Goal: Information Seeking & Learning: Find specific fact

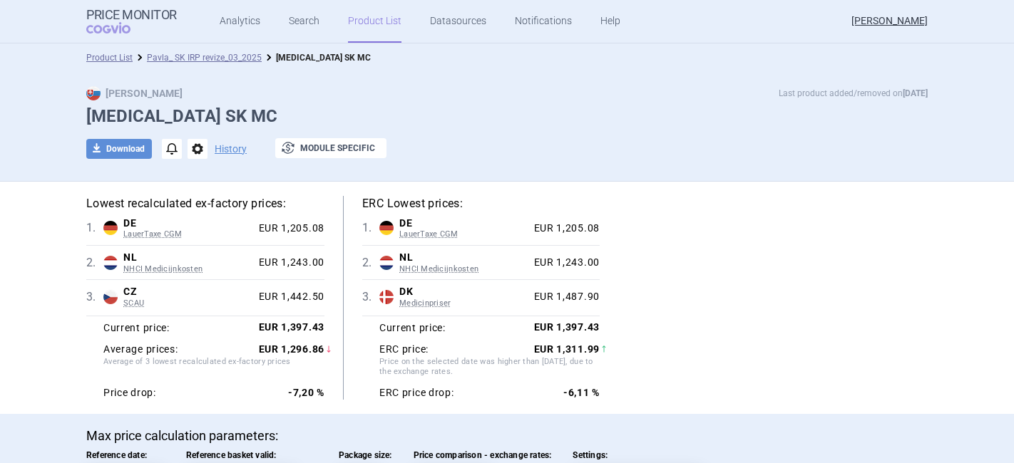
select select "[DATE]"
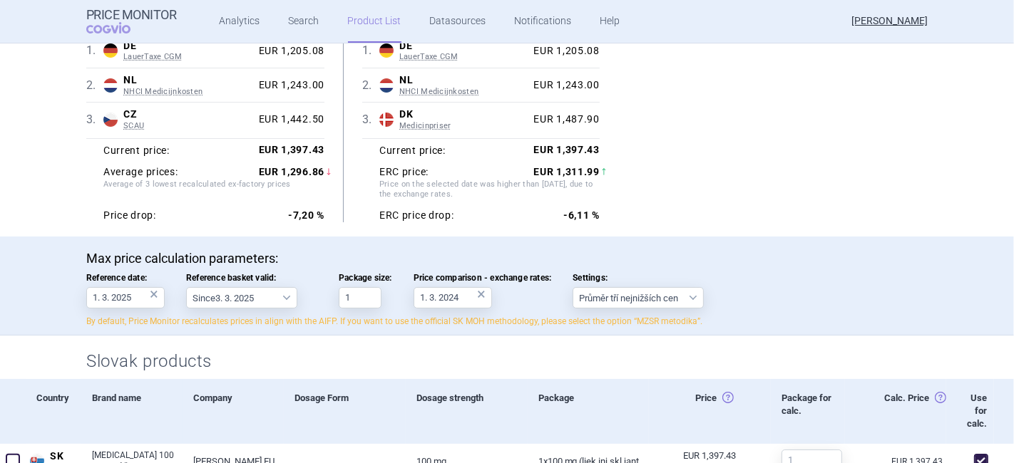
scroll to position [158, 0]
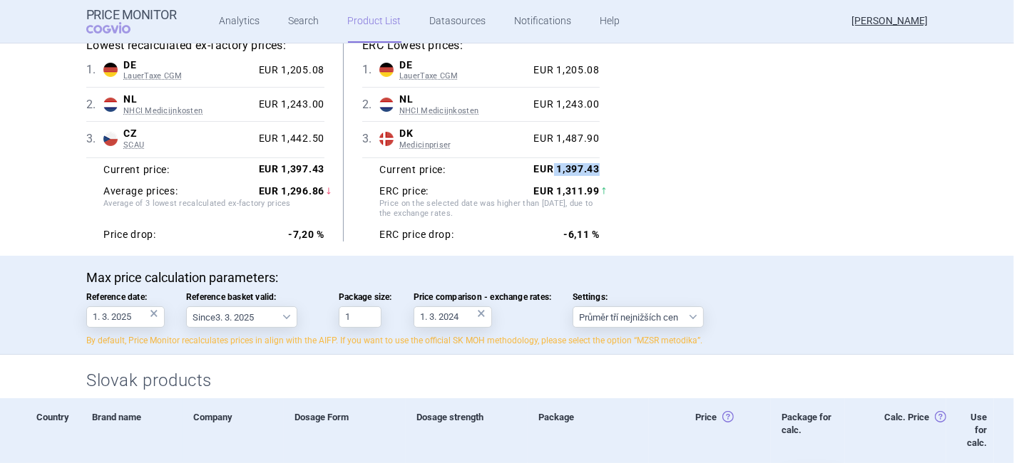
drag, startPoint x: 590, startPoint y: 168, endPoint x: 548, endPoint y: 170, distance: 42.8
click at [548, 170] on strong "EUR 1,397.43" at bounding box center [567, 168] width 66 height 11
copy strong "1,397.43"
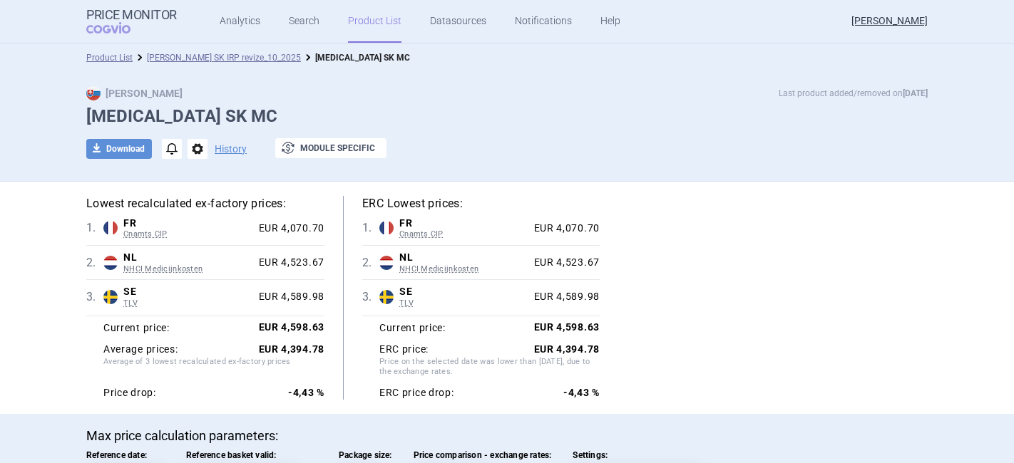
select select "[DATE]"
drag, startPoint x: 550, startPoint y: 326, endPoint x: 589, endPoint y: 329, distance: 39.3
click at [589, 329] on strong "EUR 4,598.63" at bounding box center [567, 327] width 66 height 11
drag, startPoint x: 549, startPoint y: 349, endPoint x: 595, endPoint y: 351, distance: 46.4
click at [595, 351] on div "Lowest recalculated ex-factory prices: 1 . FR Cnamts CIP France Cnamts CIP Data…" at bounding box center [506, 298] width 841 height 204
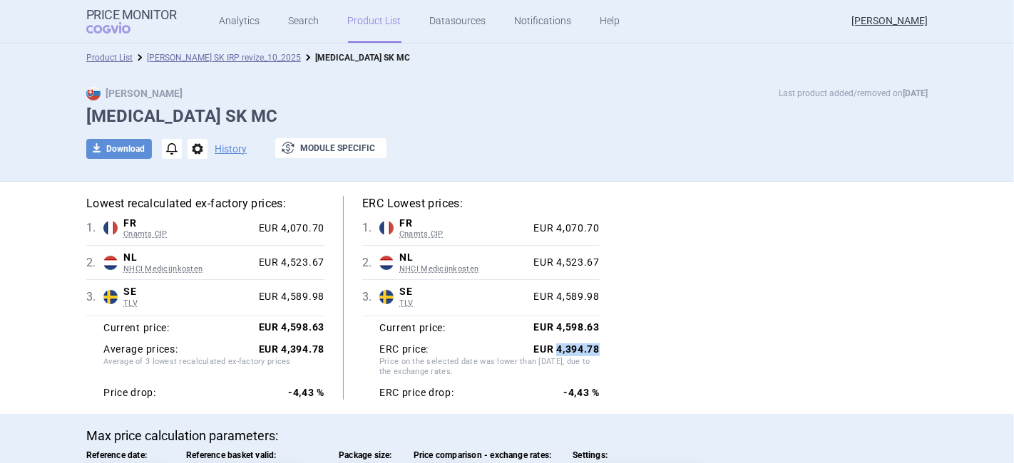
copy strong "4,394.78"
click at [202, 58] on link "Pavla_ SK IRP revize_10_2025" at bounding box center [224, 58] width 154 height 10
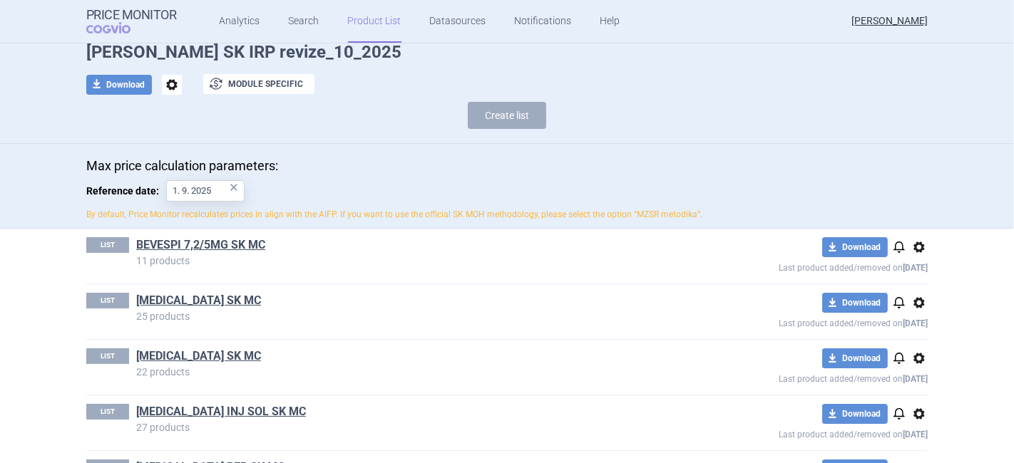
scroll to position [79, 0]
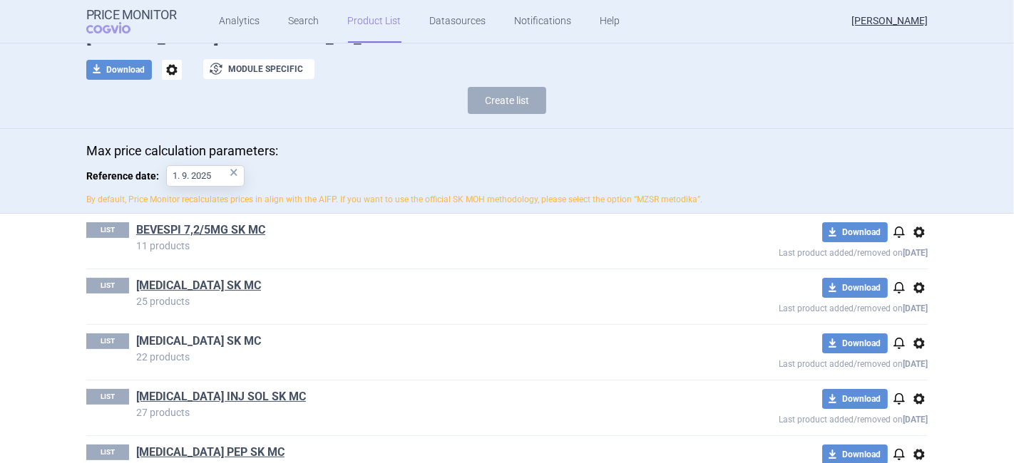
click at [171, 340] on link "[MEDICAL_DATA] SK MC" at bounding box center [198, 342] width 125 height 16
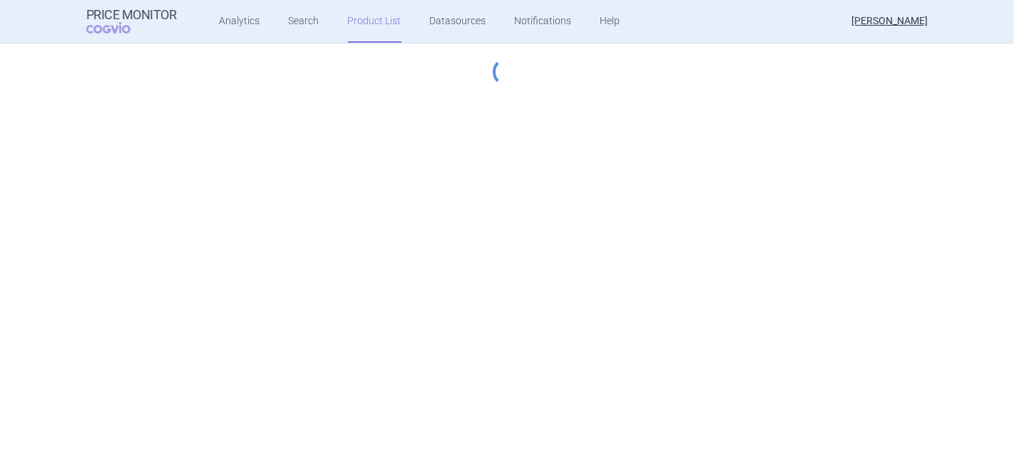
select select "[DATE]"
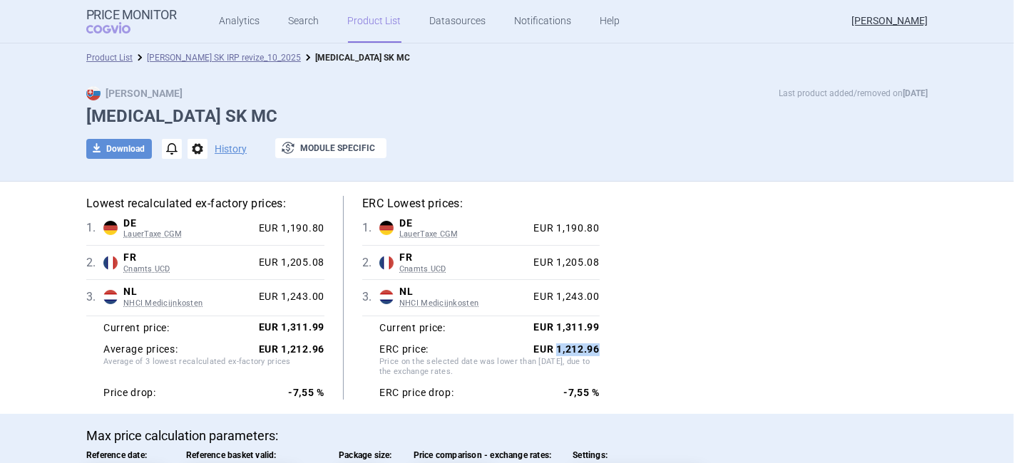
drag, startPoint x: 593, startPoint y: 351, endPoint x: 552, endPoint y: 349, distance: 41.4
click at [552, 349] on div "Lowest recalculated ex-factory prices: 1 . DE LauerTaxe CGM Germany LauerTaxe C…" at bounding box center [506, 298] width 841 height 204
copy strong "1,212.96"
click at [718, 321] on div "Lowest recalculated ex-factory prices: 1 . DE LauerTaxe CGM Germany LauerTaxe C…" at bounding box center [506, 298] width 841 height 204
click at [155, 53] on link "Pavla_ SK IRP revize_10_2025" at bounding box center [224, 58] width 154 height 10
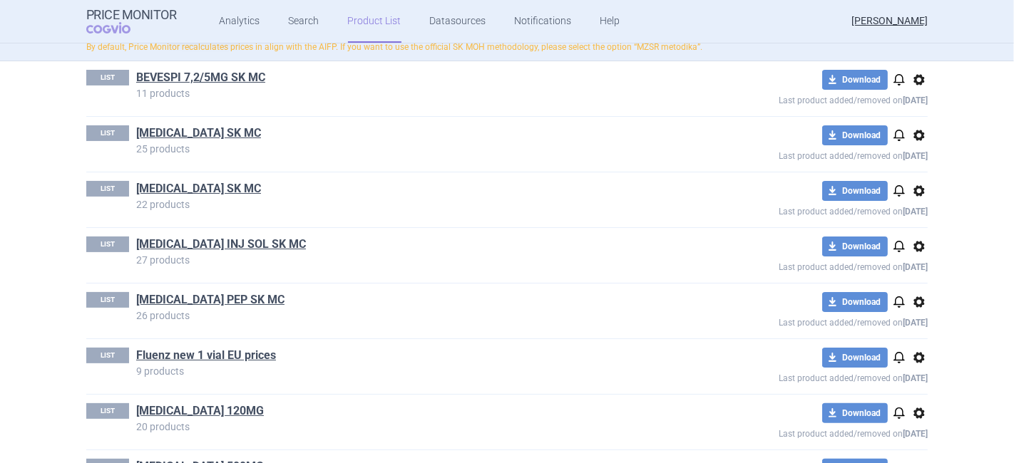
scroll to position [237, 0]
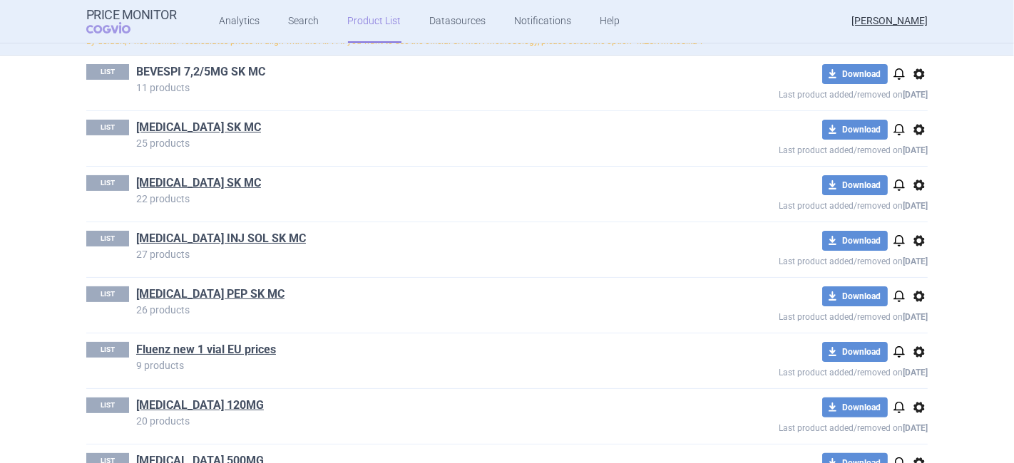
click at [232, 68] on link "BEVESPI 7,2/5MG SK MC" at bounding box center [200, 72] width 129 height 16
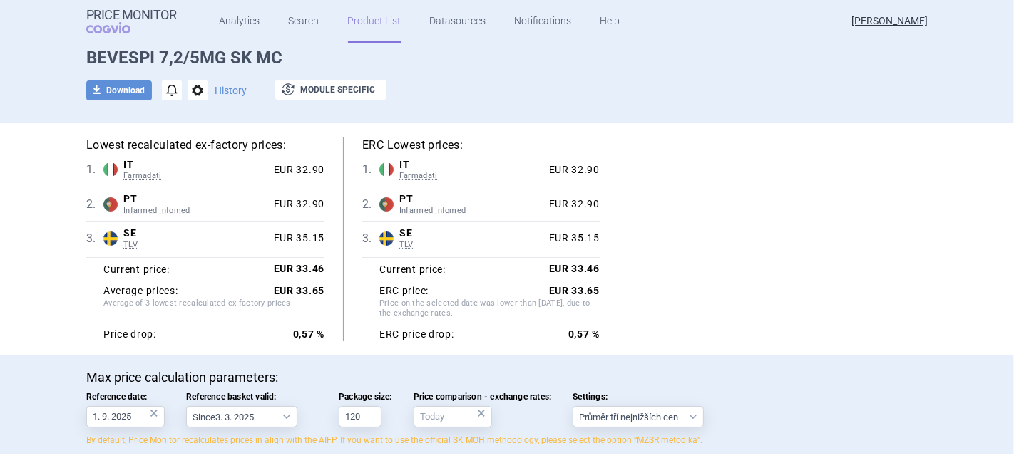
scroll to position [79, 0]
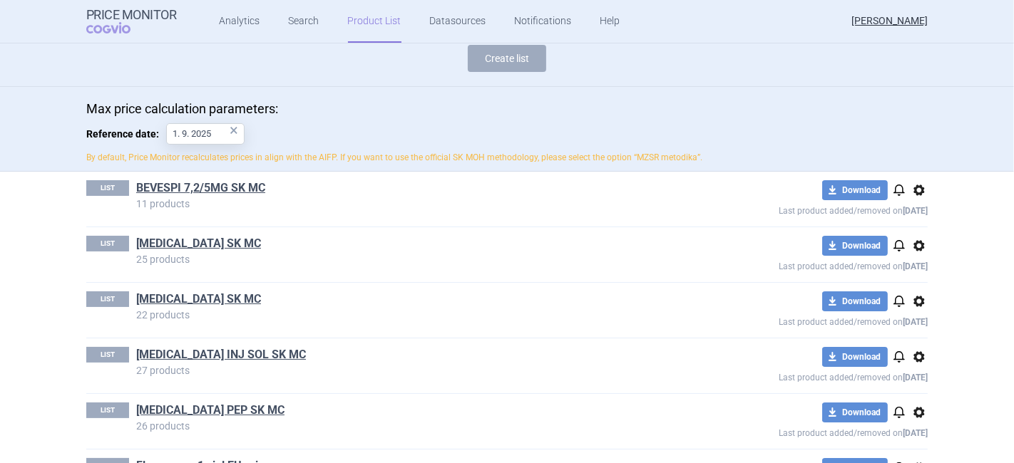
scroll to position [158, 0]
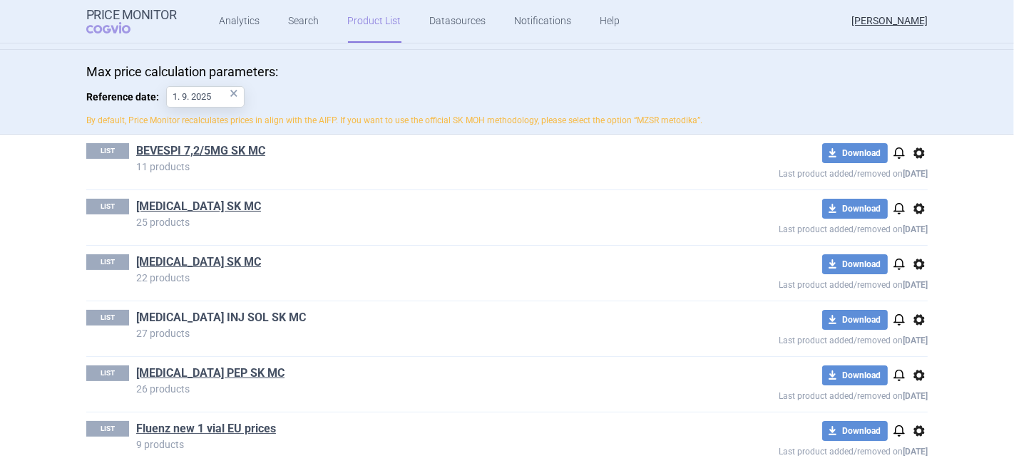
click at [163, 312] on link "FASENRA INJ SOL SK MC" at bounding box center [221, 318] width 170 height 16
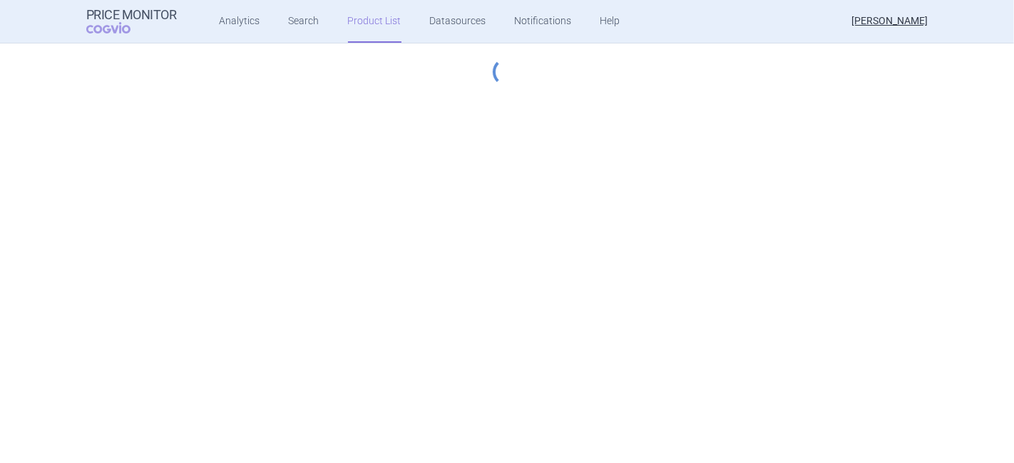
select select "[DATE]"
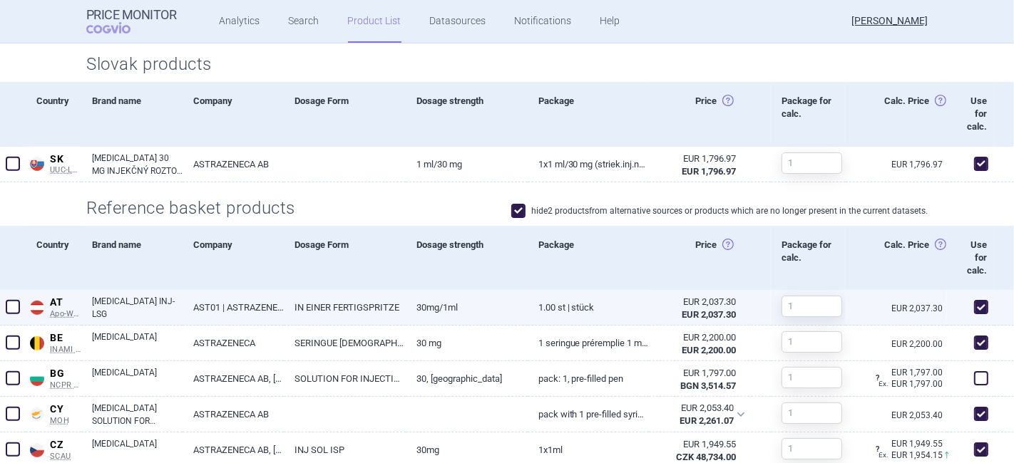
scroll to position [554, 0]
